Goal: Information Seeking & Learning: Learn about a topic

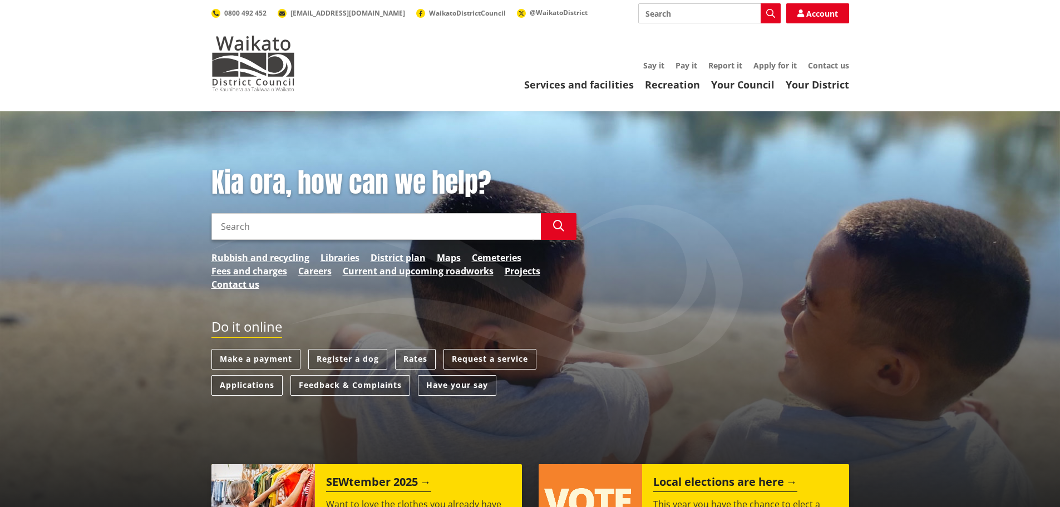
scroll to position [223, 0]
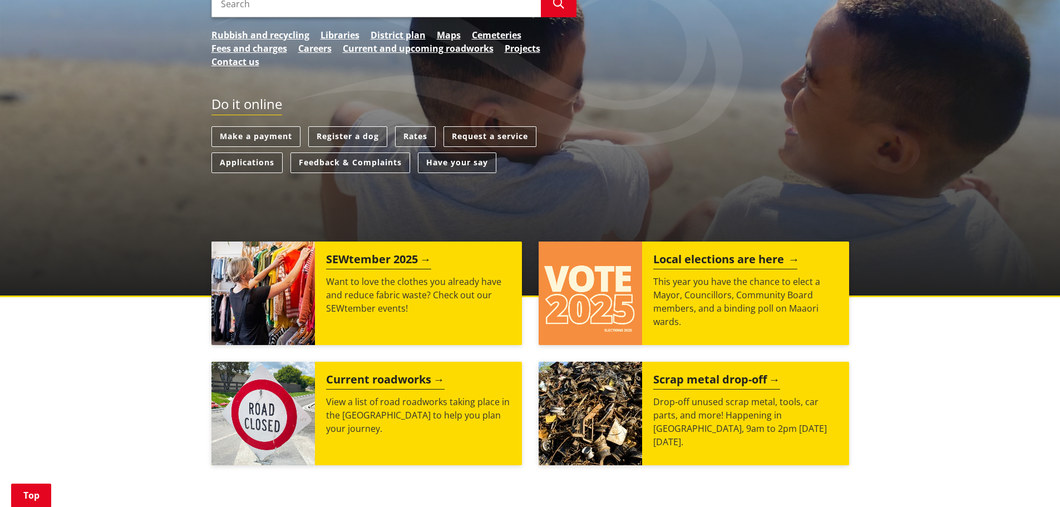
click at [584, 306] on img at bounding box center [591, 294] width 104 height 104
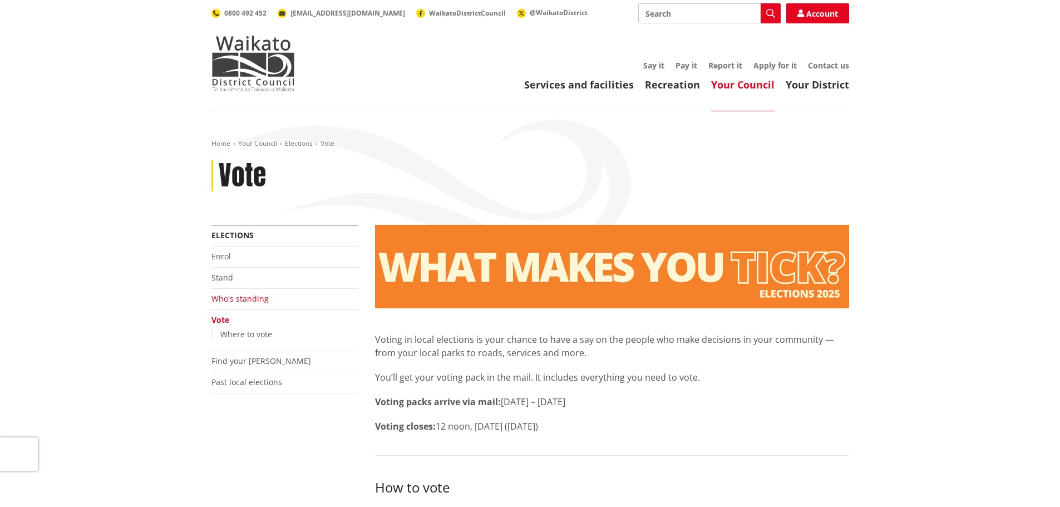
click at [241, 302] on link "Who's standing" at bounding box center [240, 298] width 57 height 11
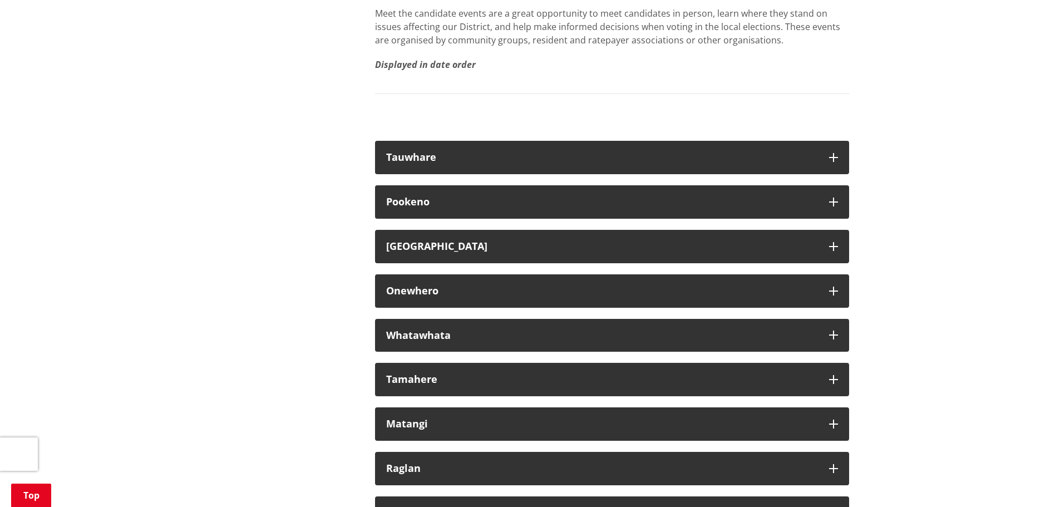
scroll to position [6246, 0]
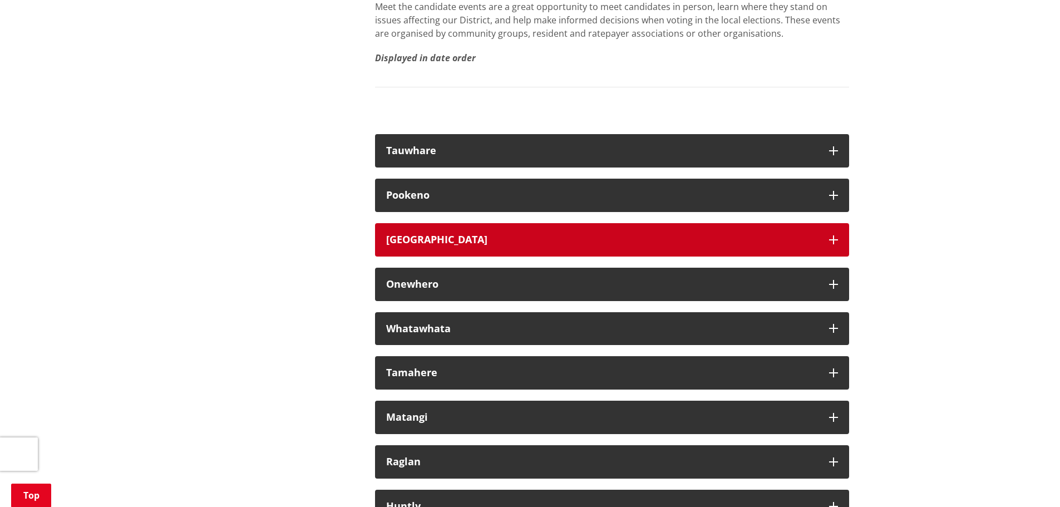
click at [768, 245] on div "Tuakau" at bounding box center [602, 239] width 432 height 11
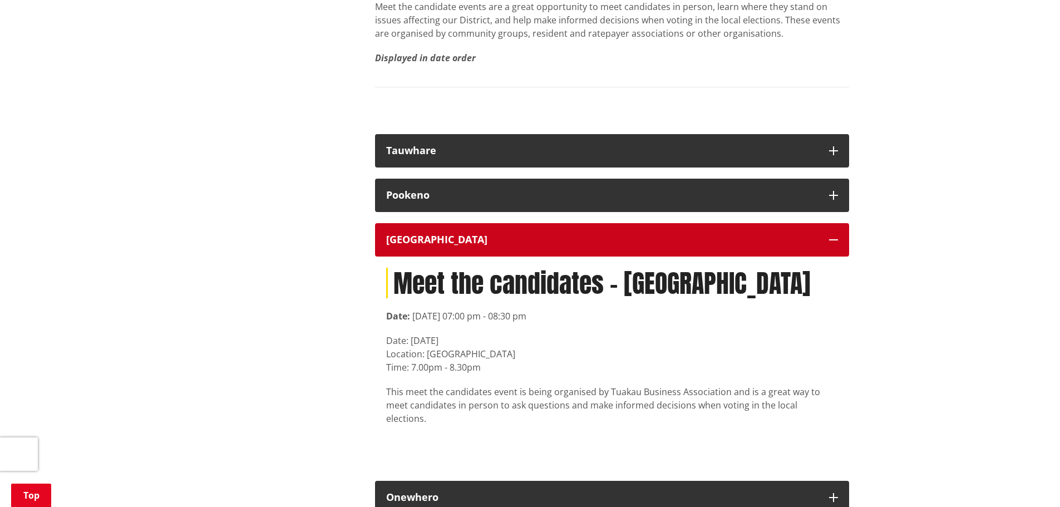
click at [547, 257] on button "Tuakau" at bounding box center [612, 239] width 474 height 33
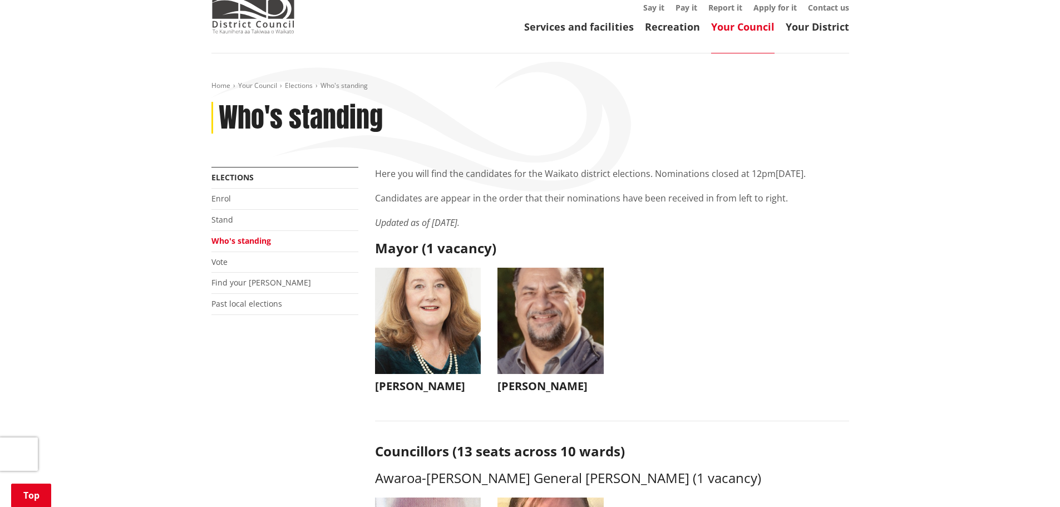
scroll to position [0, 0]
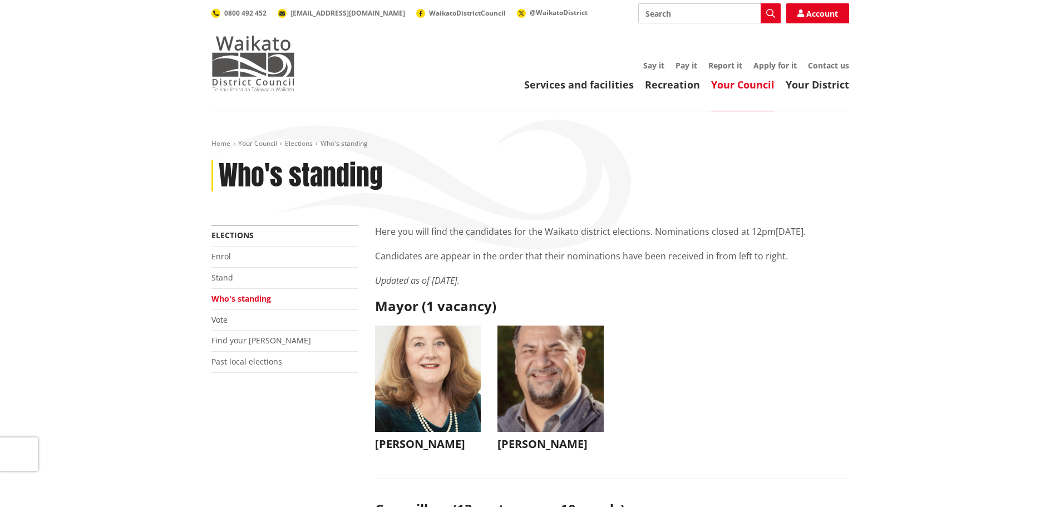
click at [286, 82] on img at bounding box center [253, 64] width 83 height 56
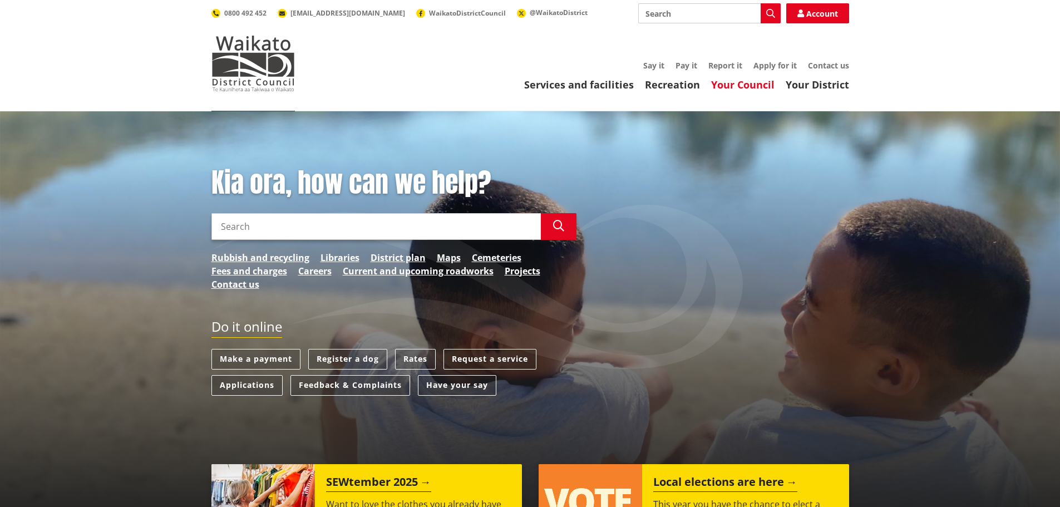
click at [758, 87] on link "Your Council" at bounding box center [742, 84] width 63 height 13
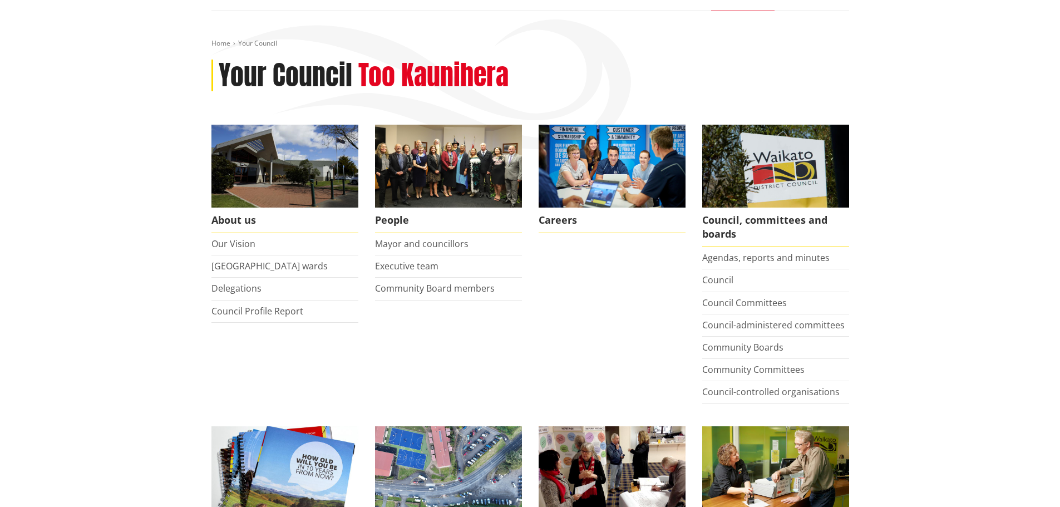
scroll to position [111, 0]
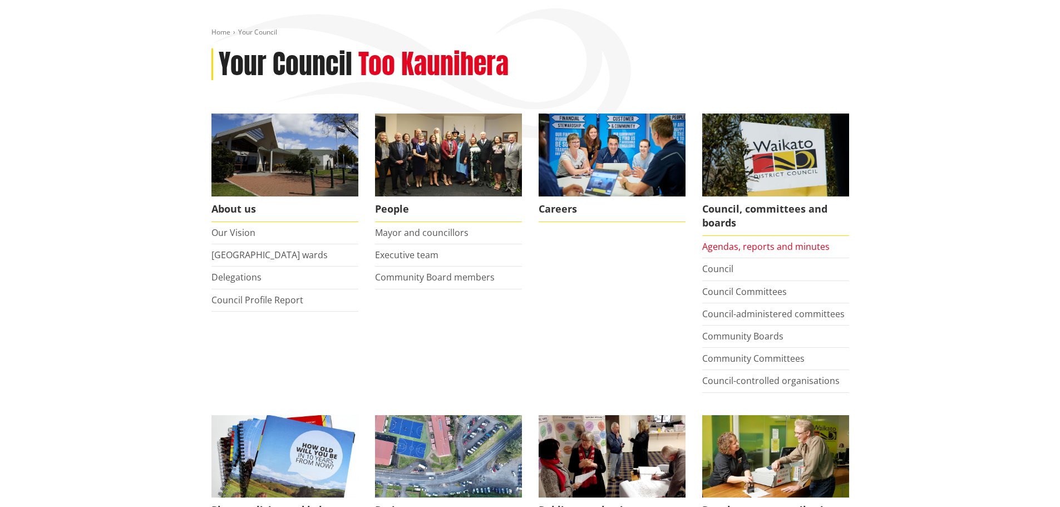
click at [770, 248] on link "Agendas, reports and minutes" at bounding box center [765, 246] width 127 height 12
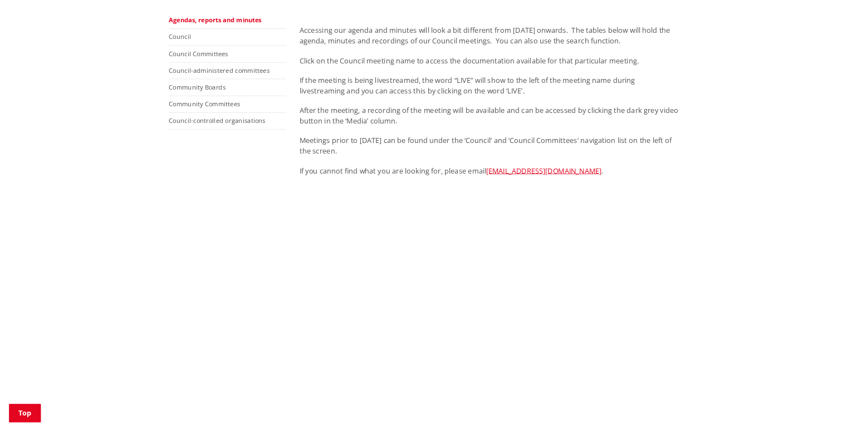
scroll to position [278, 0]
